Goal: Information Seeking & Learning: Learn about a topic

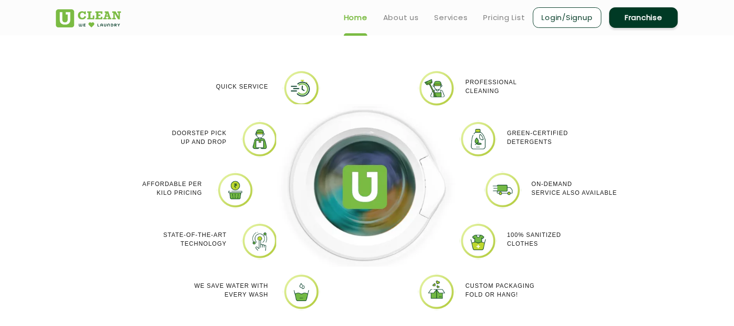
scroll to position [827, 0]
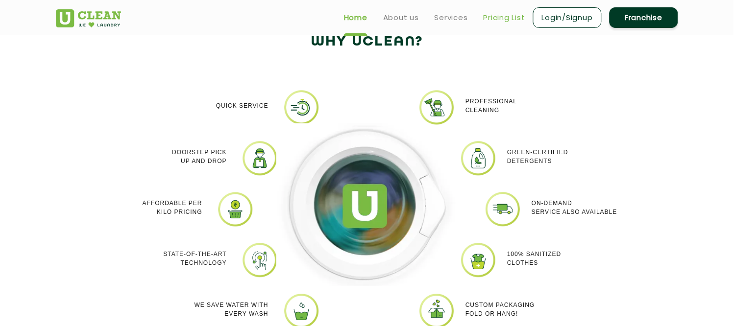
click at [509, 17] on link "Pricing List" at bounding box center [504, 18] width 42 height 12
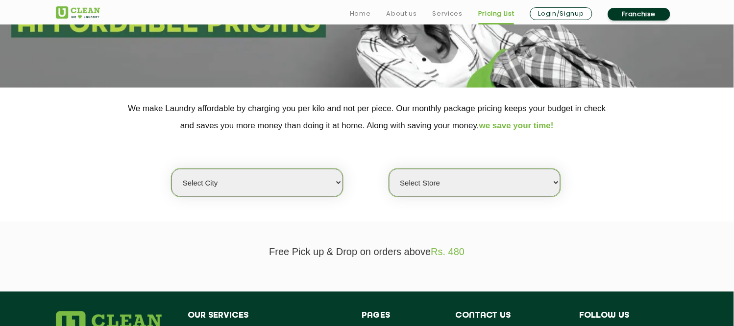
scroll to position [163, 0]
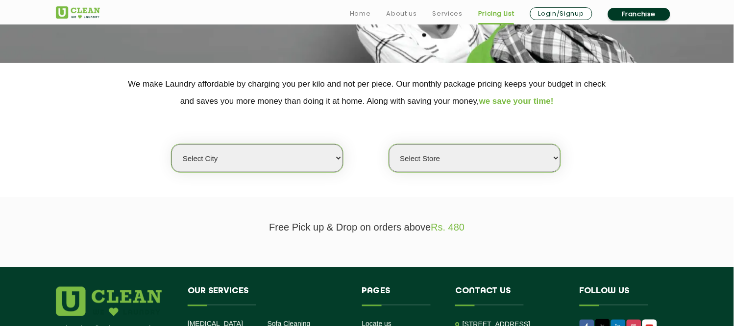
click at [238, 159] on select "Select city" at bounding box center [256, 158] width 171 height 28
click at [171, 144] on select "Select city" at bounding box center [256, 158] width 171 height 28
click at [441, 155] on select "Select Store" at bounding box center [474, 158] width 171 height 28
click at [389, 144] on select "Select Store" at bounding box center [474, 158] width 171 height 28
click at [418, 131] on div "Select city Select Store" at bounding box center [366, 141] width 637 height 63
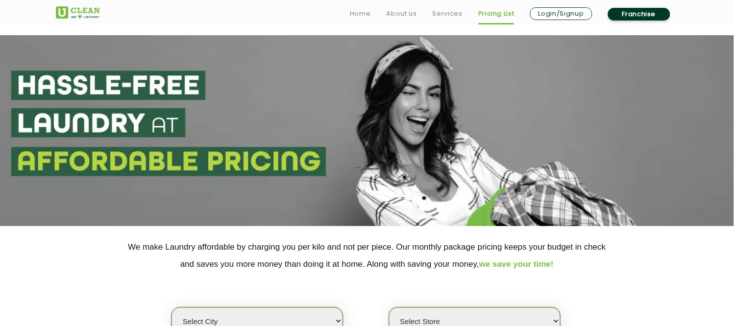
scroll to position [7, 0]
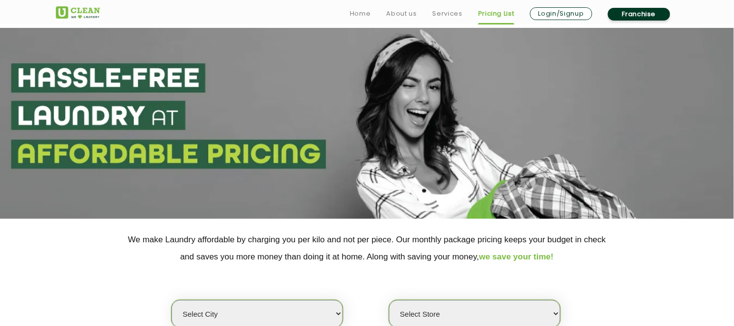
click at [223, 293] on select "Select city" at bounding box center [256, 314] width 171 height 28
